Goal: Task Accomplishment & Management: Manage account settings

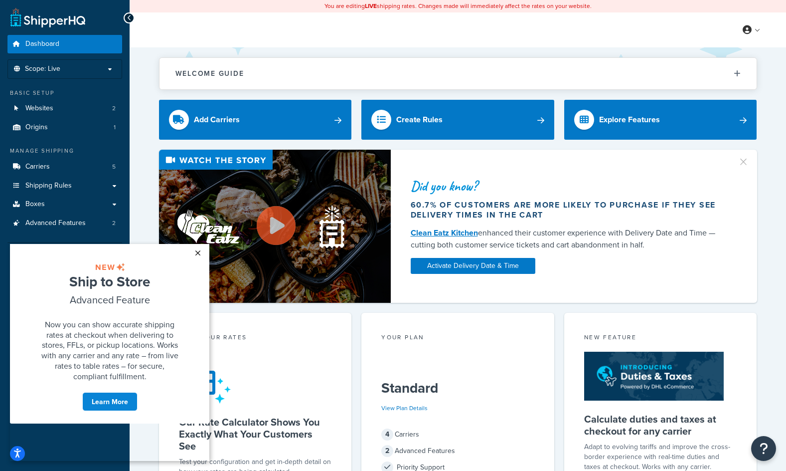
click at [200, 249] on link "×" at bounding box center [197, 253] width 17 height 18
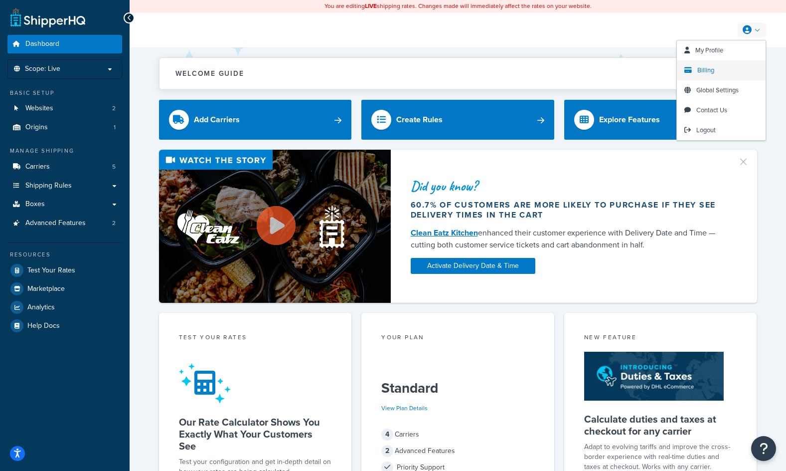
click at [720, 69] on link "Billing" at bounding box center [721, 70] width 89 height 20
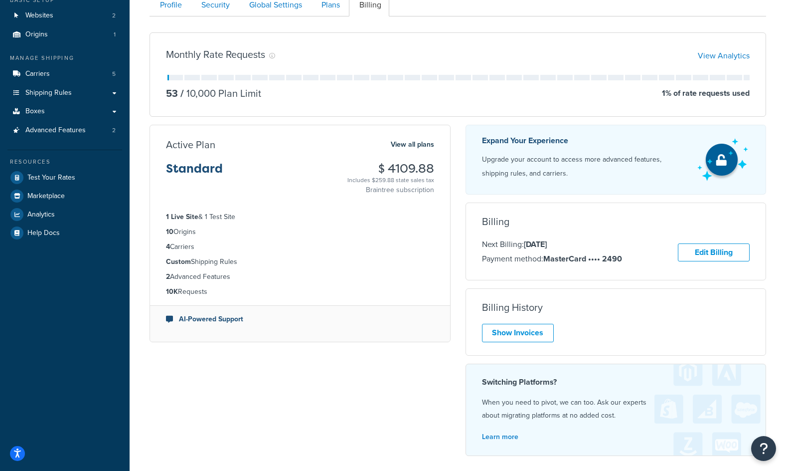
scroll to position [100, 0]
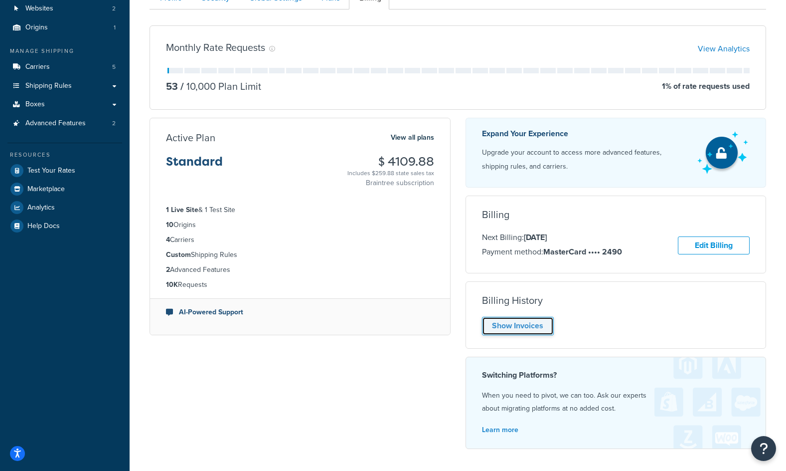
click at [537, 327] on link "Show Invoices" at bounding box center [518, 326] width 72 height 18
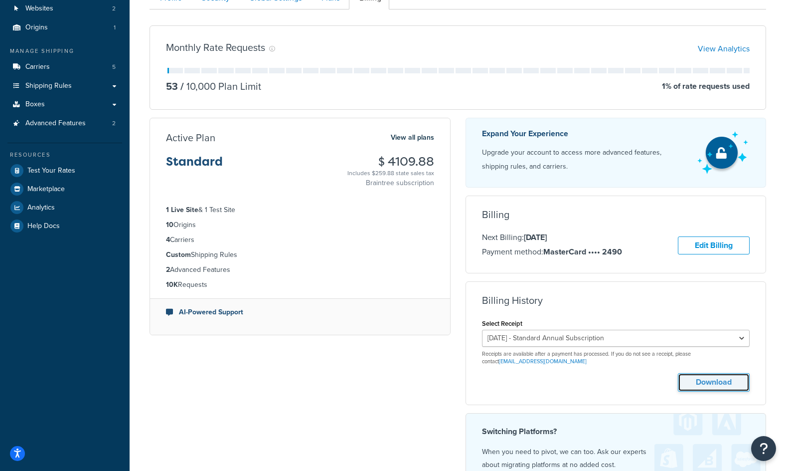
click at [711, 378] on button "Download" at bounding box center [714, 382] width 72 height 18
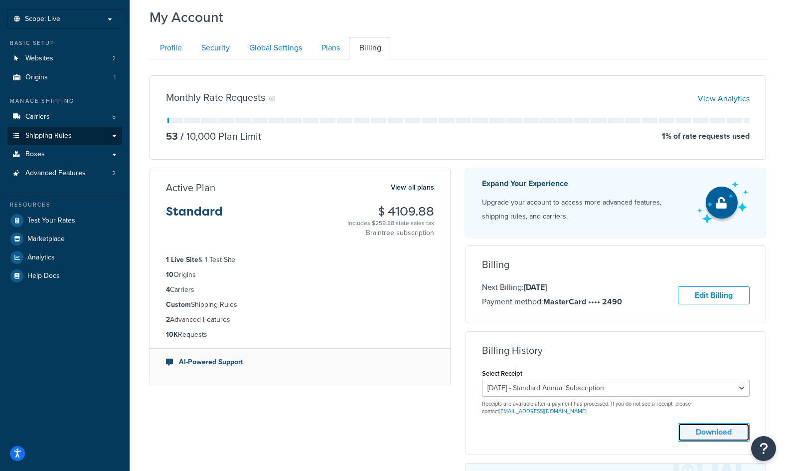
scroll to position [0, 0]
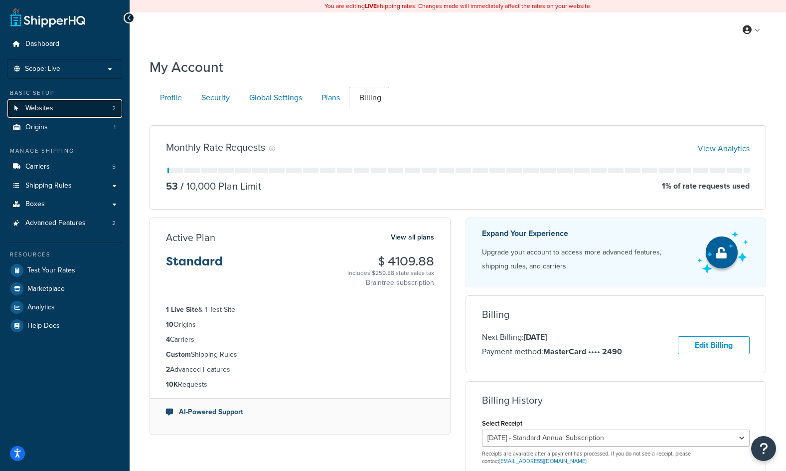
click at [50, 106] on span "Websites" at bounding box center [39, 108] width 28 height 8
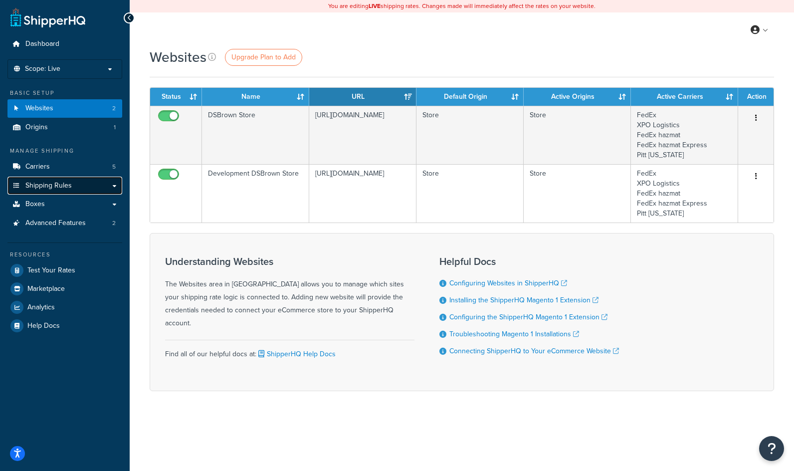
click at [100, 182] on link "Shipping Rules" at bounding box center [64, 185] width 115 height 18
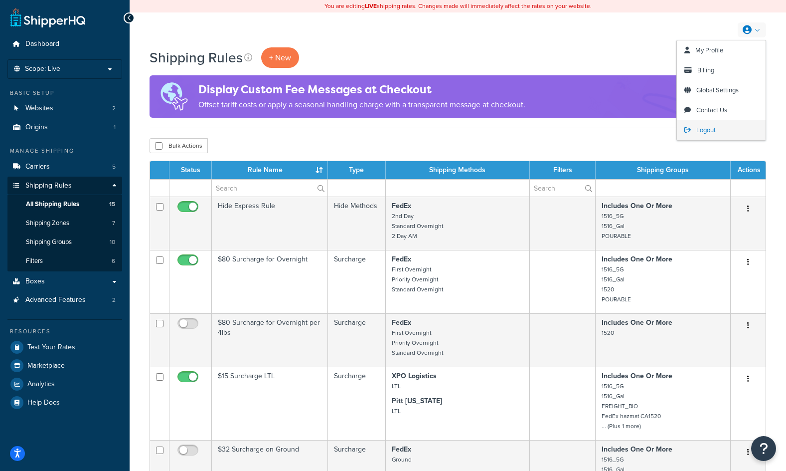
click at [718, 127] on link "Logout" at bounding box center [721, 130] width 89 height 20
